Goal: Task Accomplishment & Management: Complete application form

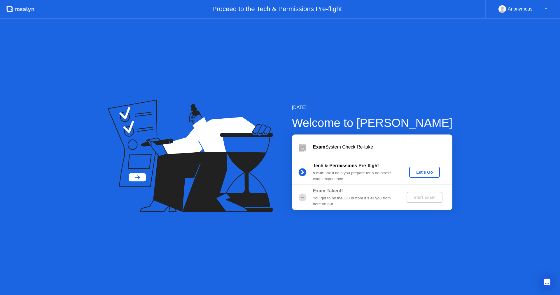
click at [365, 198] on div "You get to hit the GO button! It’s all you from here on out" at bounding box center [355, 201] width 84 height 12
click at [352, 171] on div "5 min : We’ll help you prepare for a no-stress exam experience" at bounding box center [355, 176] width 84 height 12
drag, startPoint x: 344, startPoint y: 144, endPoint x: 392, endPoint y: 143, distance: 48.2
click at [392, 143] on div "Exam System Check Re-take" at bounding box center [383, 146] width 140 height 7
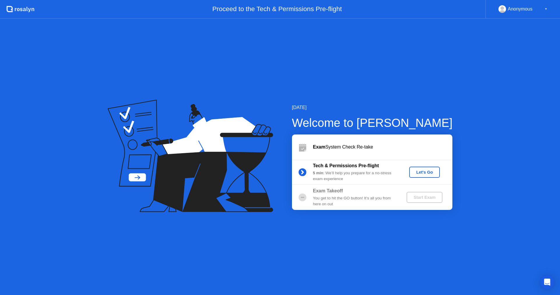
click at [422, 175] on button "Let's Go" at bounding box center [425, 171] width 31 height 11
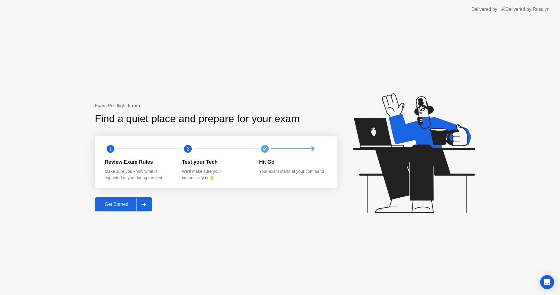
click at [115, 209] on button "Get Started" at bounding box center [124, 204] width 58 height 14
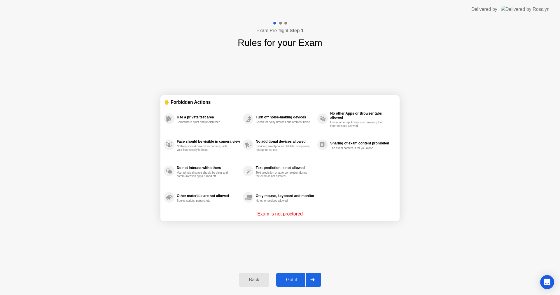
click at [296, 274] on button "Got it" at bounding box center [298, 279] width 45 height 14
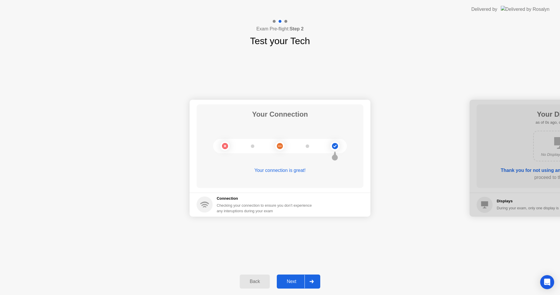
click at [293, 277] on button "Next" at bounding box center [298, 281] width 43 height 14
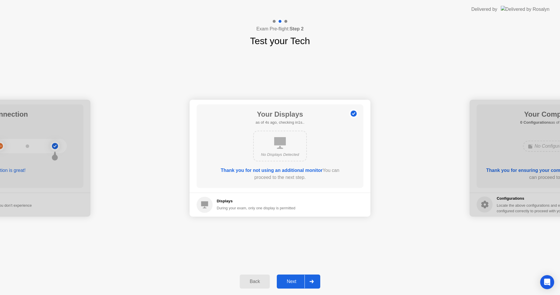
click at [300, 245] on div "Your Connection Your connection is great! Connection Checking your connection t…" at bounding box center [280, 158] width 560 height 220
click at [295, 282] on div "Next" at bounding box center [292, 280] width 26 height 5
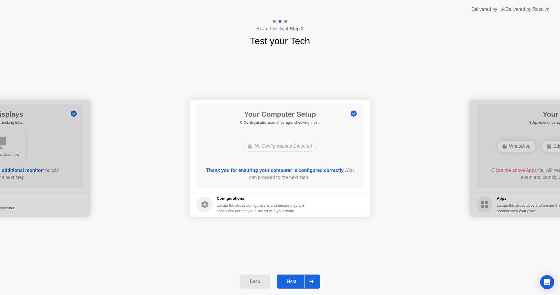
click at [312, 231] on div "Your Connection Your connection is great! Connection Checking your connection t…" at bounding box center [280, 158] width 560 height 220
click at [295, 276] on button "Next" at bounding box center [298, 281] width 43 height 14
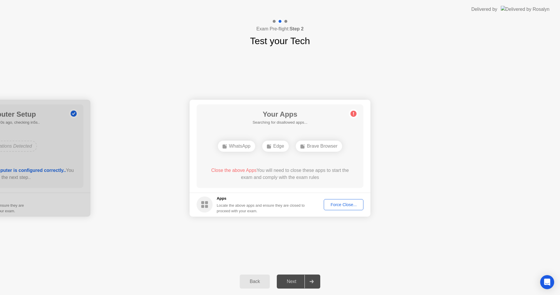
click at [304, 226] on div "Your Connection Your connection is great! Connection Checking your connection t…" at bounding box center [280, 158] width 560 height 220
click at [333, 226] on div "Your Connection Your connection is great! Connection Checking your connection t…" at bounding box center [280, 158] width 560 height 220
click at [339, 202] on div "Force Close..." at bounding box center [344, 204] width 36 height 5
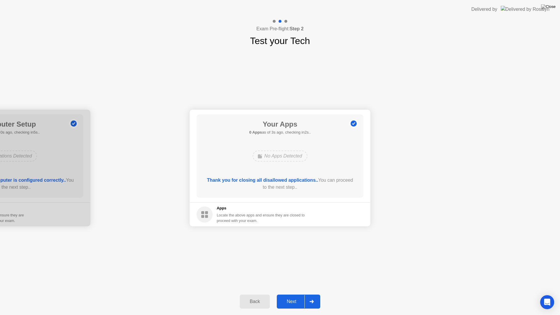
click at [288, 294] on div "Next" at bounding box center [292, 301] width 26 height 5
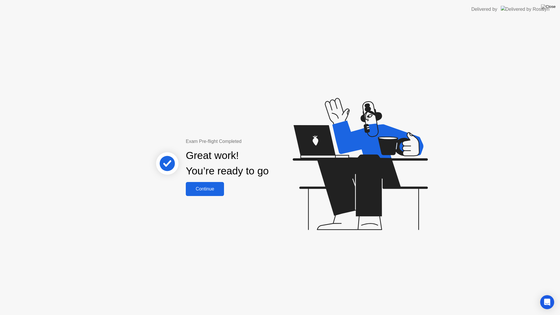
click at [198, 190] on div "Continue" at bounding box center [205, 189] width 35 height 5
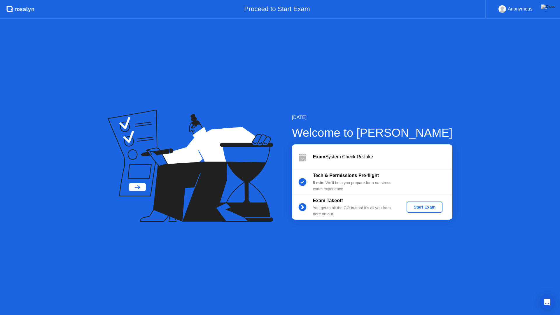
click at [412, 206] on div "Start Exam" at bounding box center [424, 207] width 31 height 5
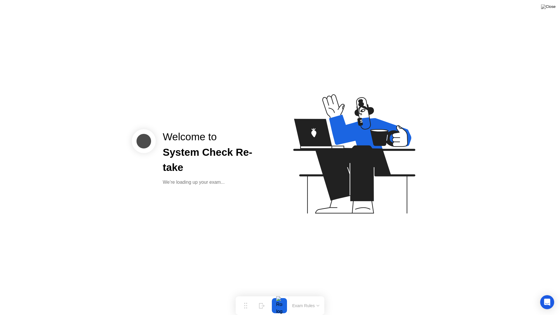
click at [266, 229] on div "Welcome to System Check Re-take We’re loading up your exam..." at bounding box center [280, 157] width 560 height 315
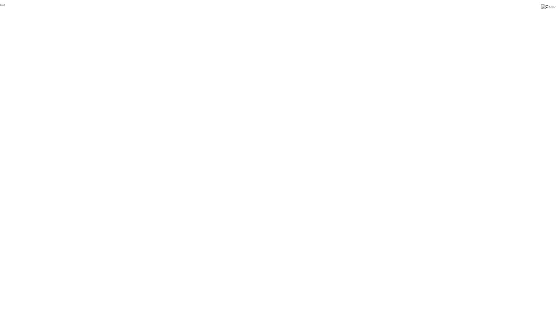
click at [5, 6] on button "End Proctoring Session" at bounding box center [2, 5] width 5 height 2
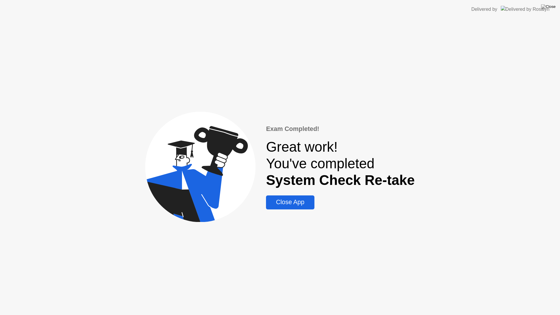
click at [294, 207] on button "Close App" at bounding box center [290, 203] width 48 height 14
